Goal: Information Seeking & Learning: Learn about a topic

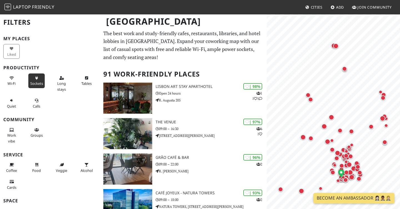
click at [36, 79] on icon at bounding box center [36, 79] width 4 height 4
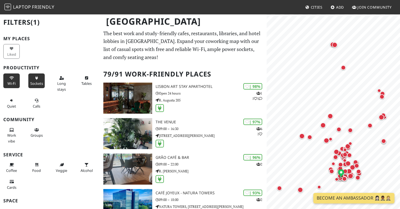
click at [12, 79] on icon at bounding box center [11, 79] width 4 height 4
click at [66, 82] on button "Long stays" at bounding box center [61, 84] width 16 height 20
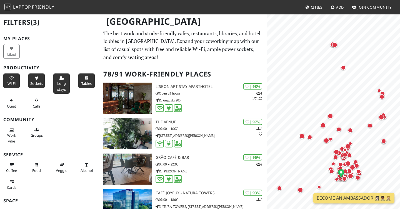
click at [86, 81] on span "Tables" at bounding box center [86, 83] width 10 height 5
click at [12, 107] on span "Quiet" at bounding box center [11, 106] width 9 height 5
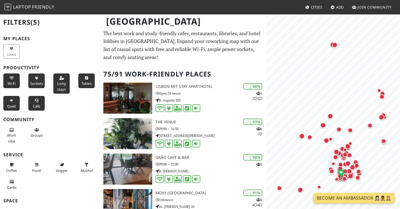
click at [36, 106] on span "Calls" at bounding box center [36, 106] width 7 height 5
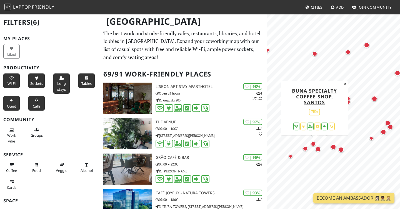
click at [313, 144] on div "Map marker" at bounding box center [313, 144] width 5 height 5
click at [313, 145] on div "Map marker" at bounding box center [313, 144] width 5 height 5
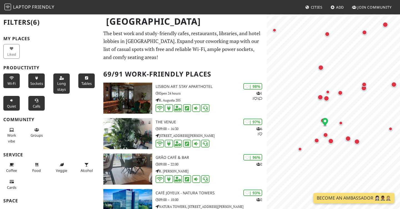
click at [37, 79] on icon at bounding box center [36, 79] width 4 height 4
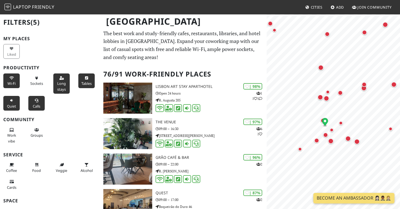
click at [11, 79] on icon at bounding box center [11, 79] width 4 height 4
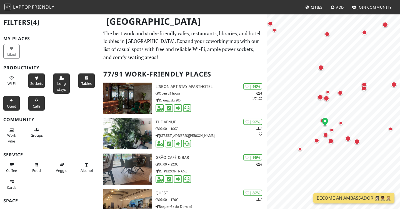
drag, startPoint x: 36, startPoint y: 76, endPoint x: 36, endPoint y: 72, distance: 3.9
click at [36, 77] on icon at bounding box center [36, 79] width 4 height 4
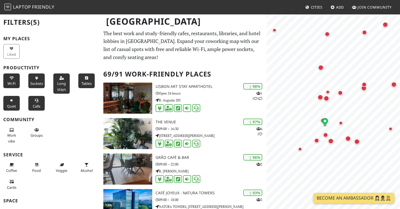
click at [10, 74] on button "Wi-Fi" at bounding box center [11, 81] width 16 height 15
click at [66, 85] on button "Long stays" at bounding box center [61, 84] width 16 height 20
click at [89, 83] on span "Tables" at bounding box center [86, 83] width 10 height 5
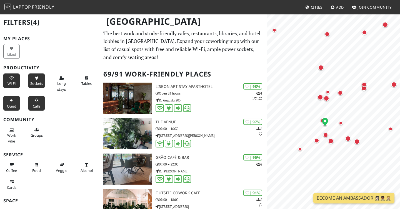
click at [37, 106] on span "Calls" at bounding box center [36, 106] width 7 height 5
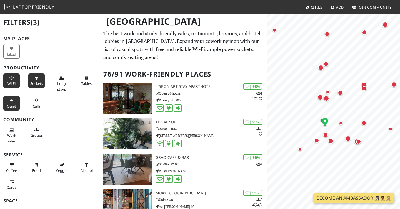
click at [16, 105] on button "Quiet" at bounding box center [11, 103] width 16 height 15
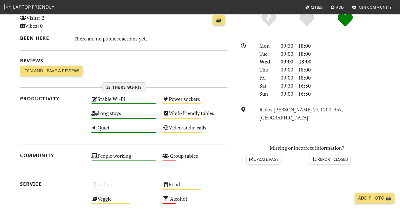
scroll to position [135, 0]
